Goal: Find specific page/section: Find specific page/section

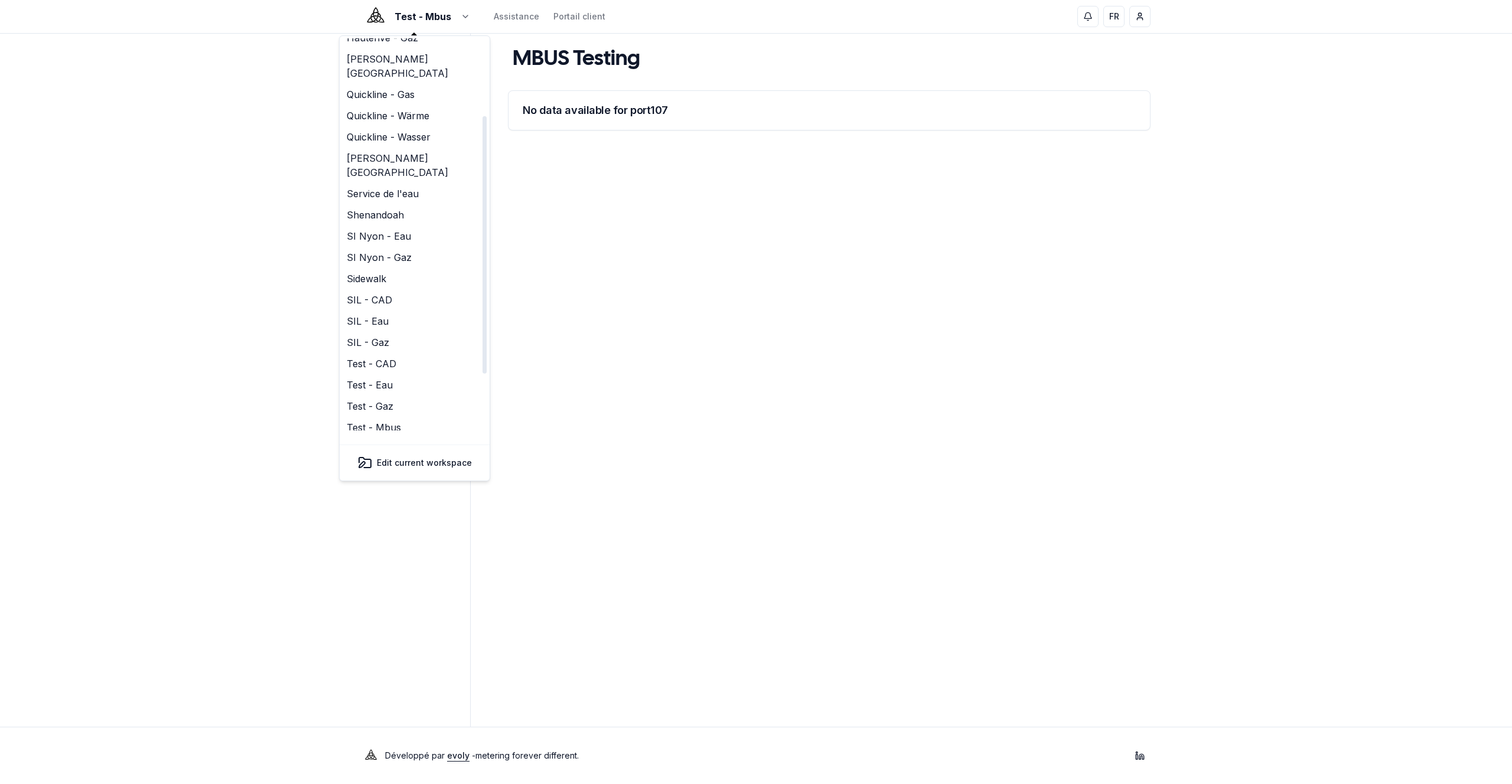
scroll to position [203, 0]
click at [397, 374] on link "Viteos - Eau" at bounding box center [415, 384] width 146 height 21
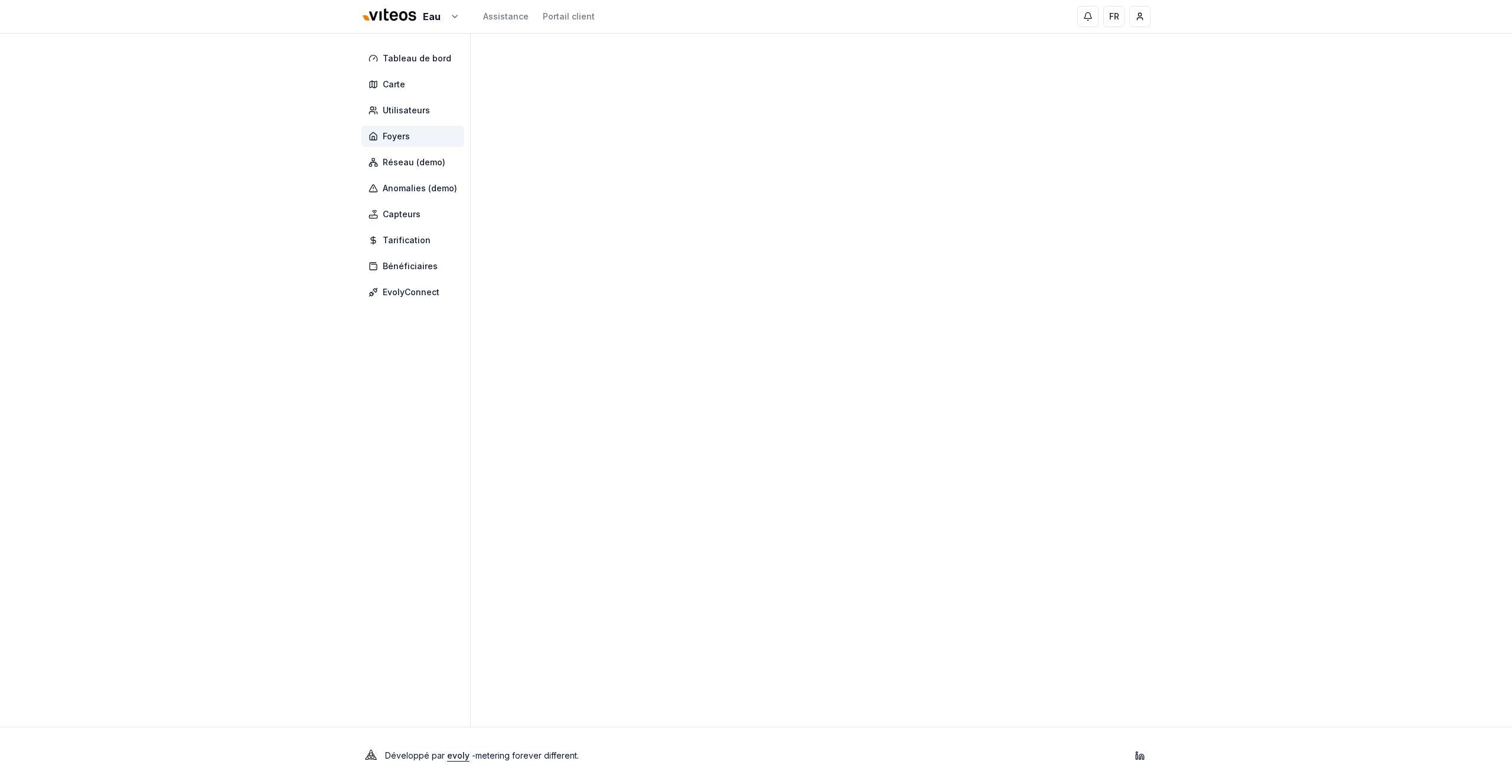
click at [397, 138] on span "Foyers" at bounding box center [396, 136] width 27 height 12
click at [405, 137] on span "Foyers" at bounding box center [396, 136] width 27 height 12
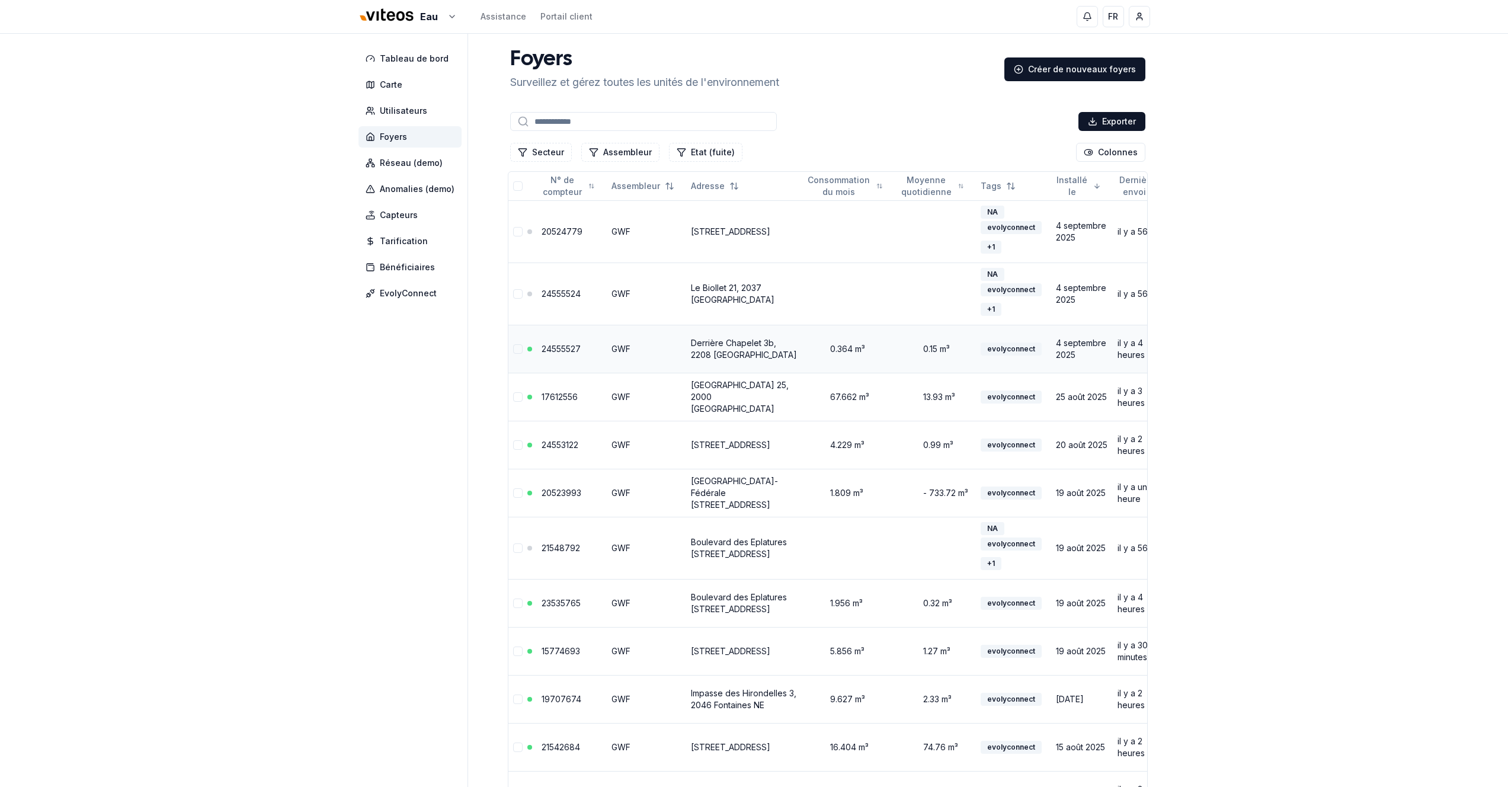
click at [566, 354] on link "24555527" at bounding box center [561, 349] width 39 height 10
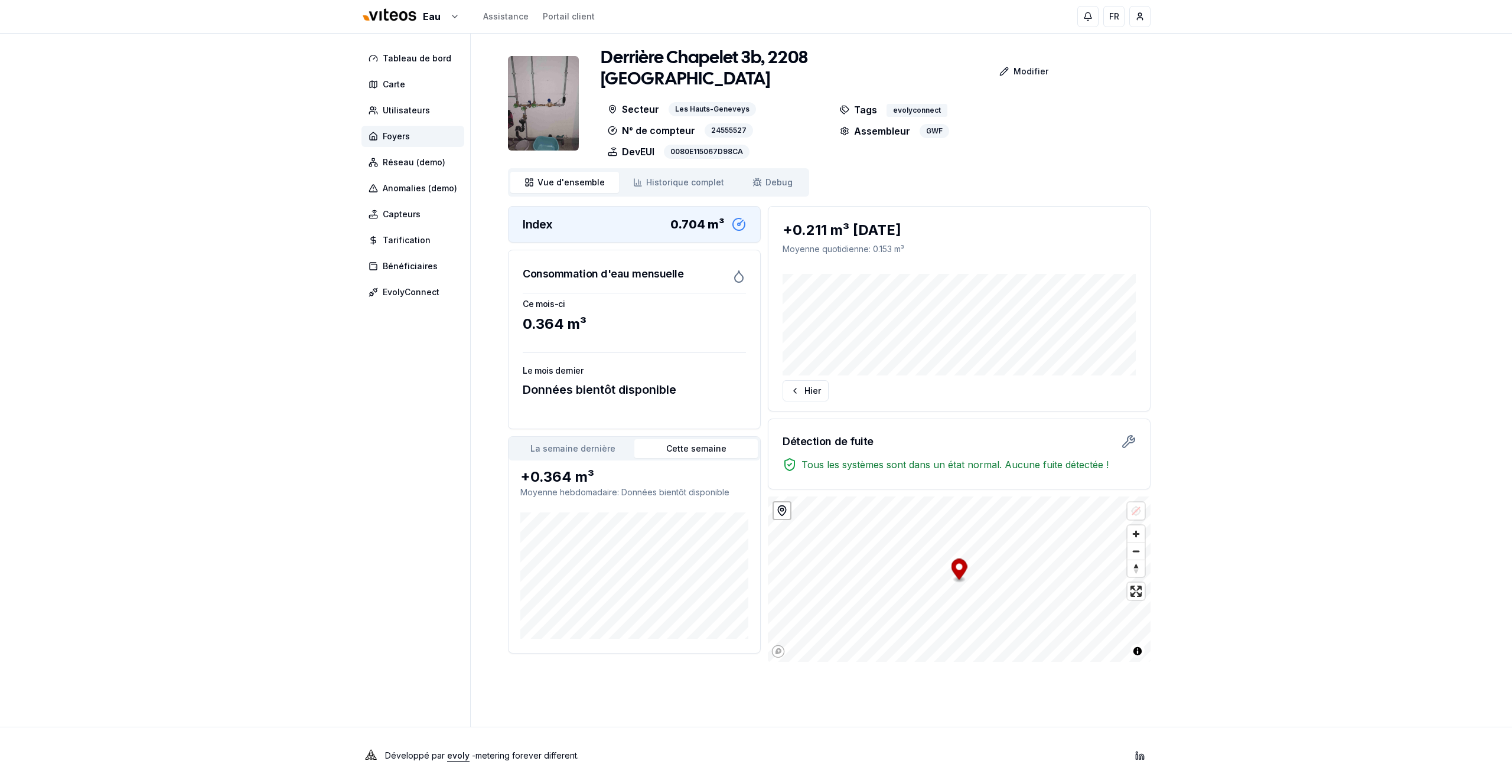
click at [556, 97] on img at bounding box center [543, 103] width 71 height 95
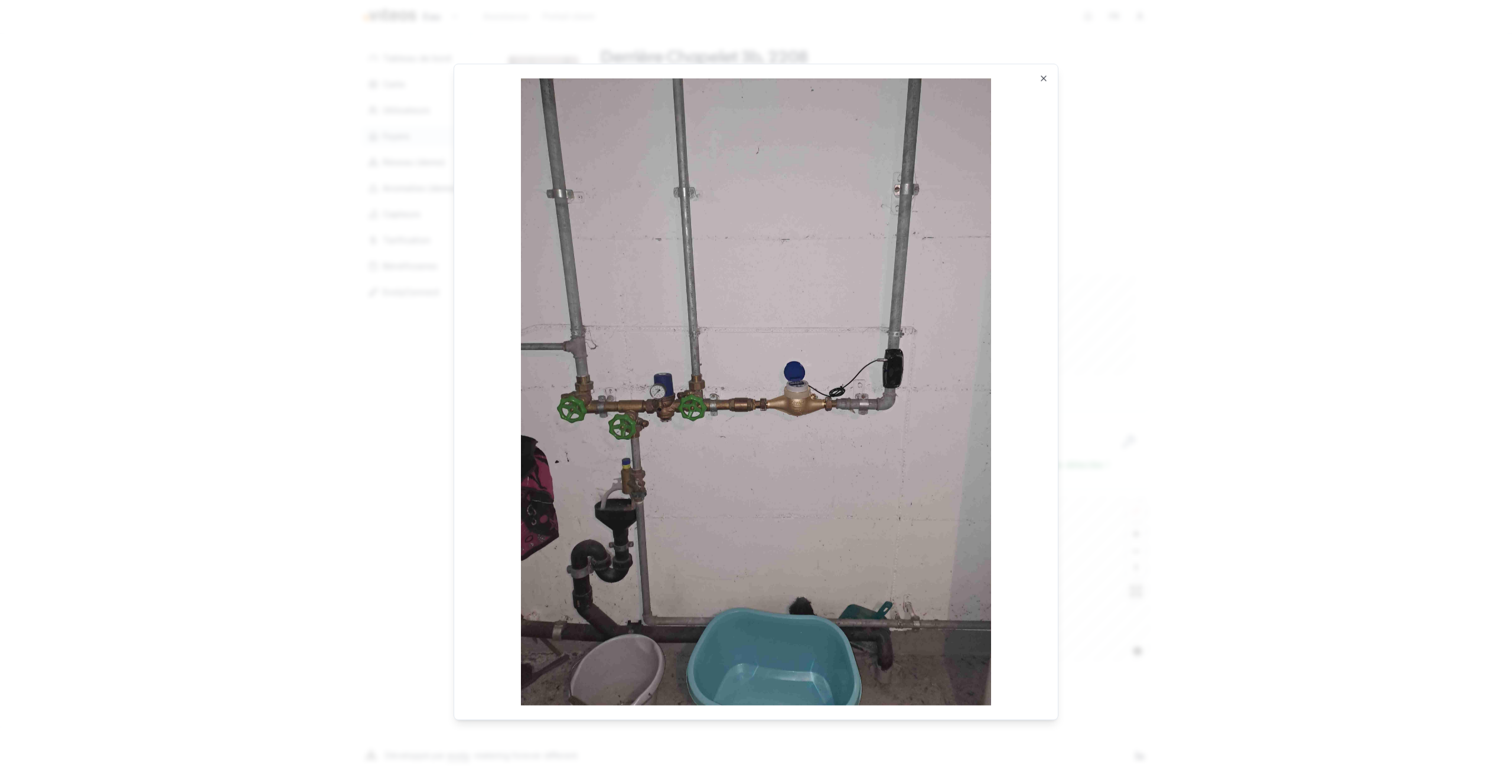
click at [275, 97] on div at bounding box center [756, 392] width 1512 height 784
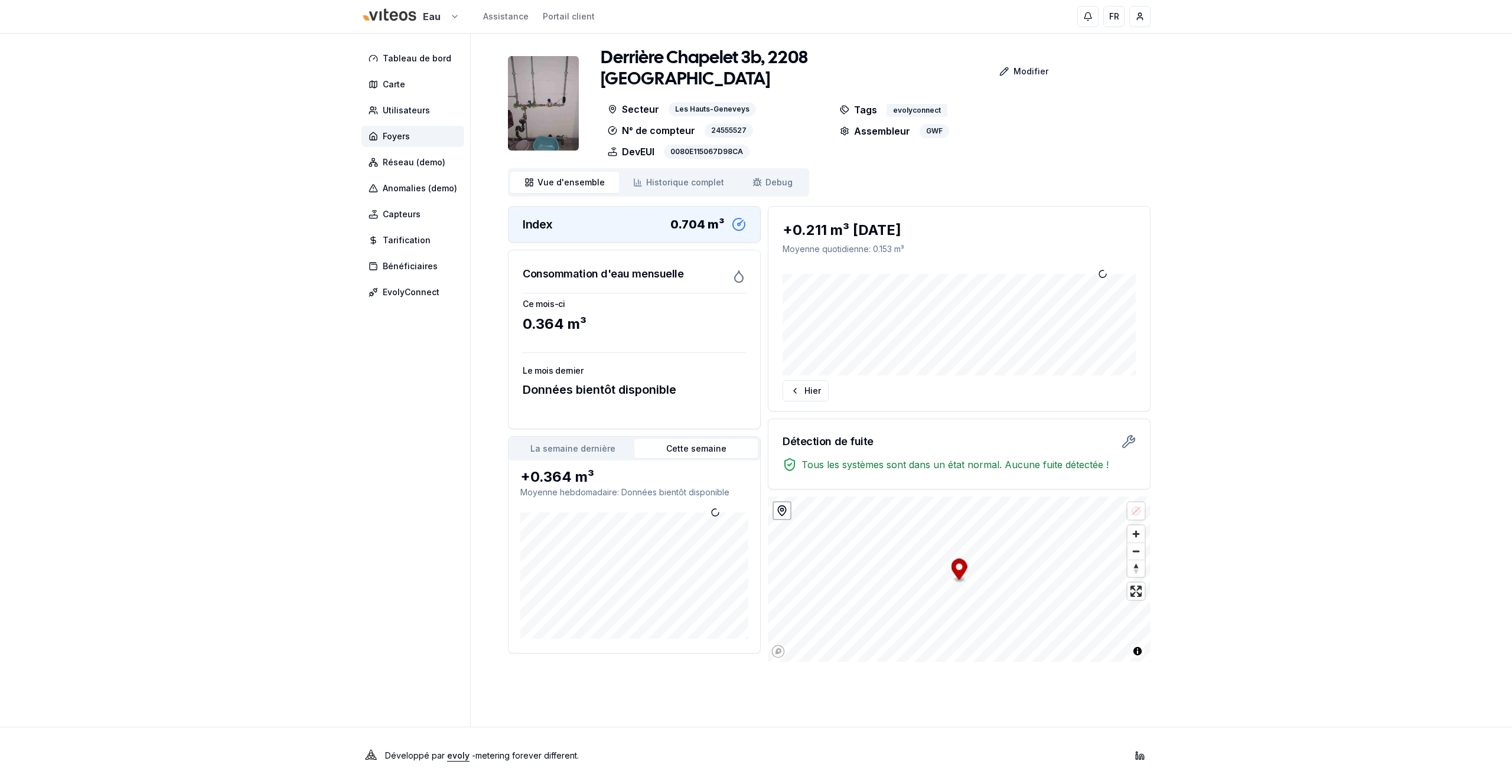
click at [395, 5] on html "Eau Assistance Portail client FR Yahya Tableau de bord Carte Utilisateurs Foyer…" at bounding box center [756, 392] width 1512 height 784
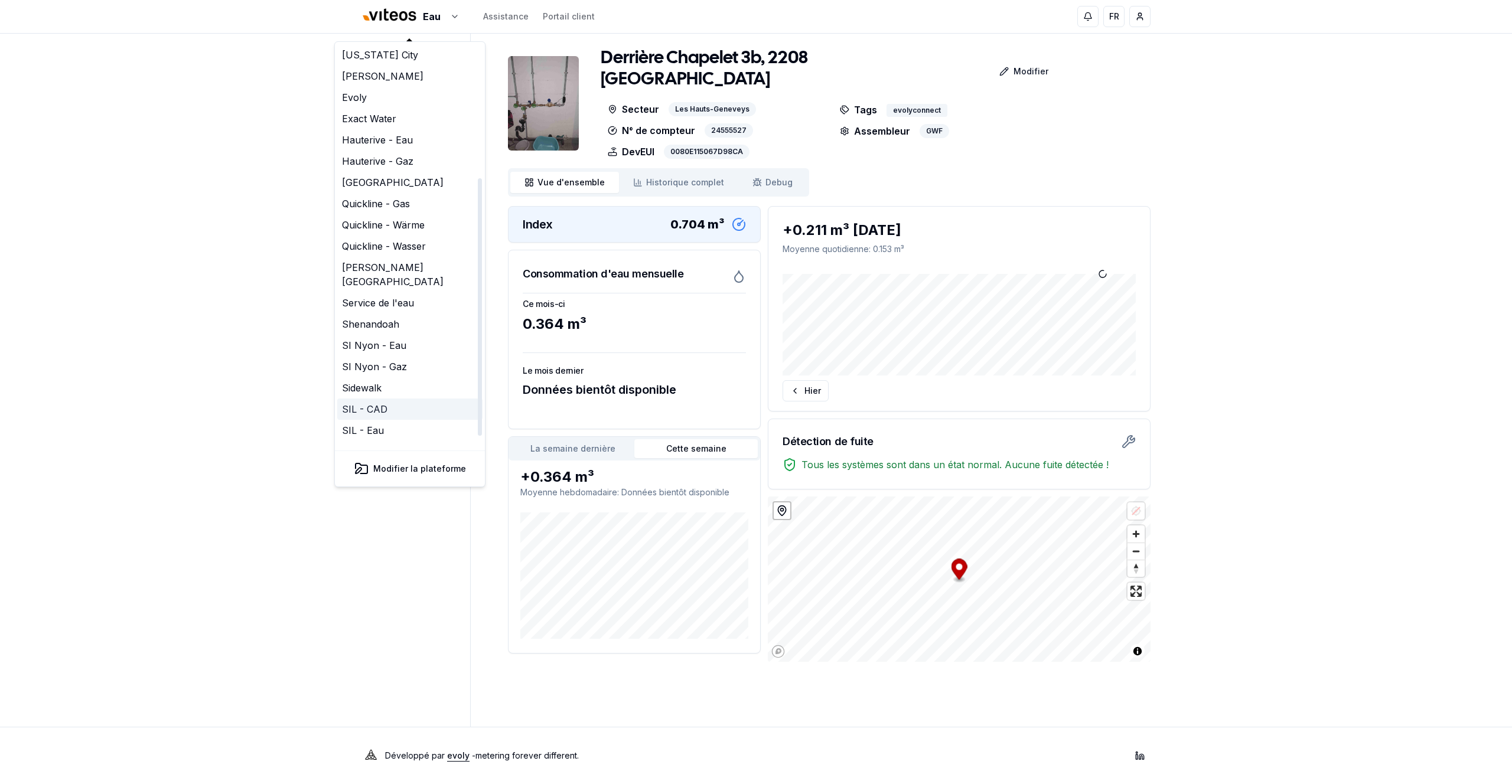
scroll to position [203, 0]
click at [380, 323] on link "Test - Mbus" at bounding box center [410, 333] width 146 height 21
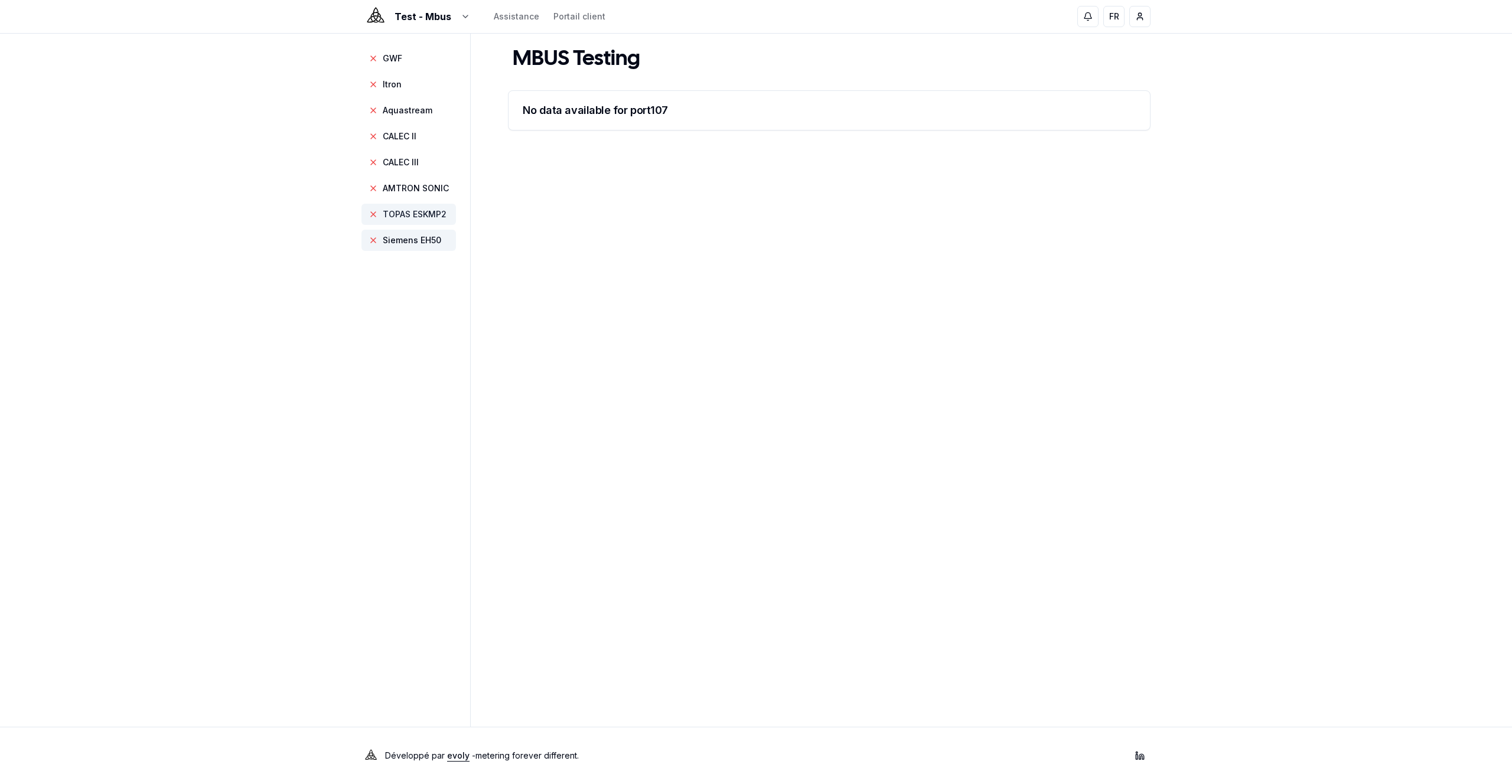
click at [409, 208] on span "TOPAS ESKMP2" at bounding box center [415, 214] width 64 height 12
